Goal: Check status: Check status

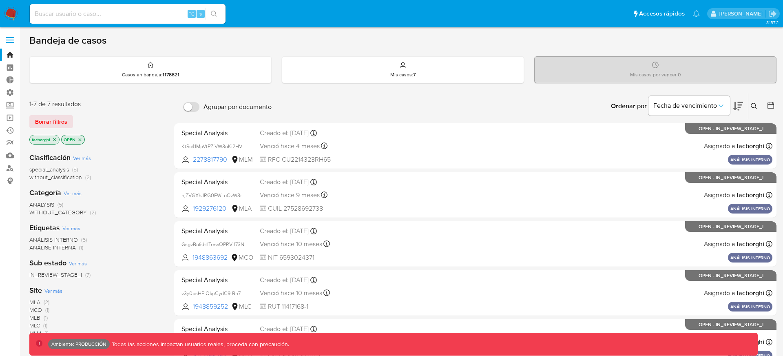
click at [10, 38] on label at bounding box center [10, 39] width 20 height 17
click at [0, 0] on input "checkbox" at bounding box center [0, 0] width 0 height 0
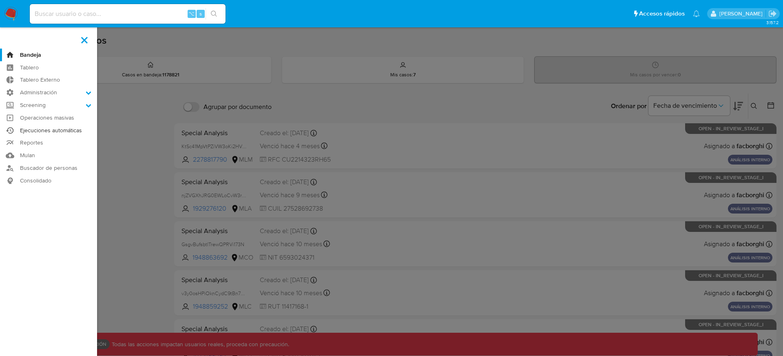
click at [33, 130] on link "Ejecuciones automáticas" at bounding box center [48, 130] width 97 height 13
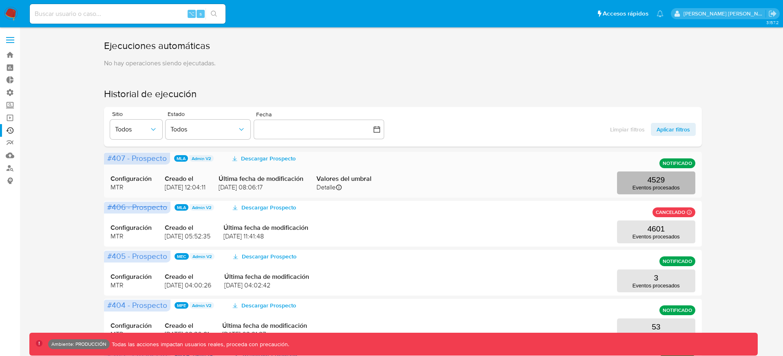
click at [643, 188] on p "Eventos procesados" at bounding box center [655, 187] width 47 height 6
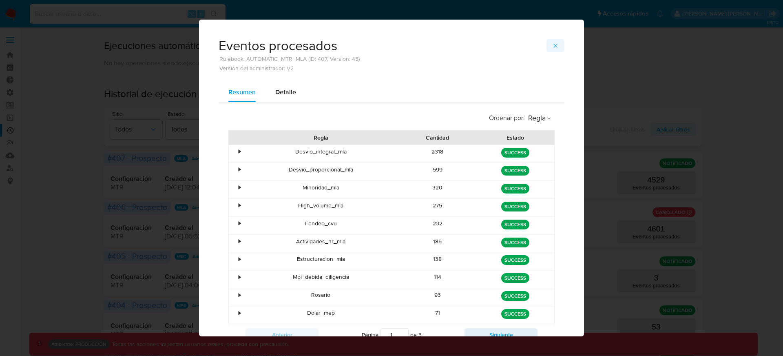
click at [553, 44] on icon "button" at bounding box center [555, 45] width 7 height 7
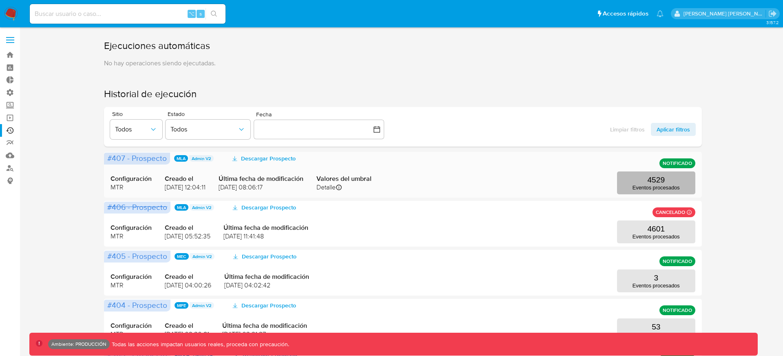
click at [643, 181] on button "4529 Eventos procesados" at bounding box center [656, 182] width 78 height 23
